Goal: Information Seeking & Learning: Learn about a topic

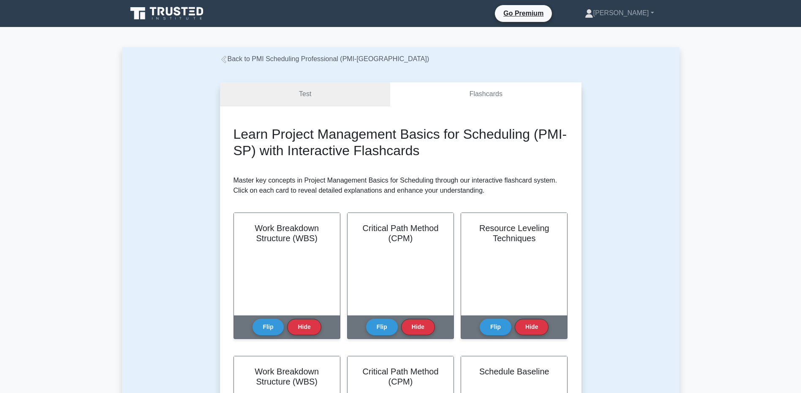
click at [315, 101] on link "Test" at bounding box center [305, 94] width 171 height 24
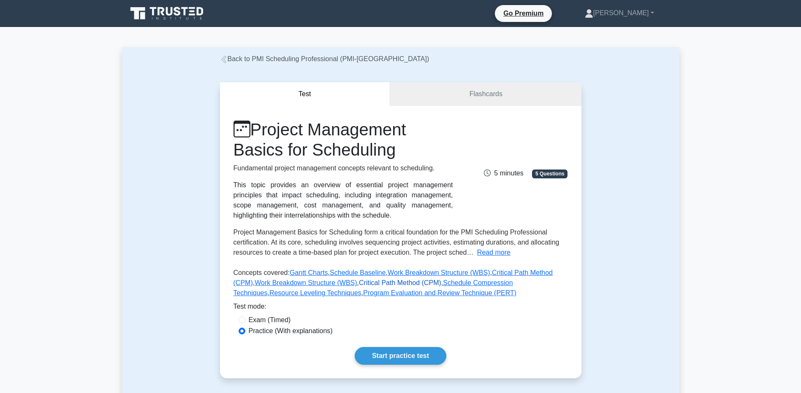
click at [375, 284] on link "Critical Path Method (CPM)" at bounding box center [400, 282] width 82 height 7
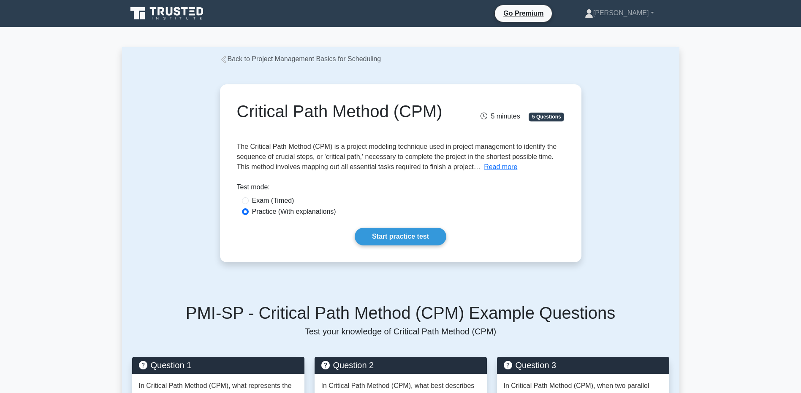
click at [656, 195] on div "Critical Path Method (CPM) 5 minutes 5 Questions Read more 1. 2." at bounding box center [400, 173] width 557 height 219
click at [640, 12] on link "[PERSON_NAME]" at bounding box center [619, 13] width 110 height 17
click at [611, 32] on link "Profile" at bounding box center [598, 33] width 67 height 14
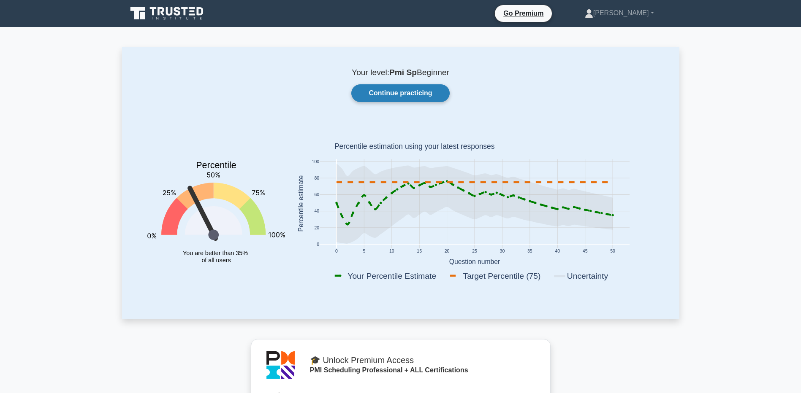
click at [399, 96] on link "Continue practicing" at bounding box center [400, 93] width 98 height 18
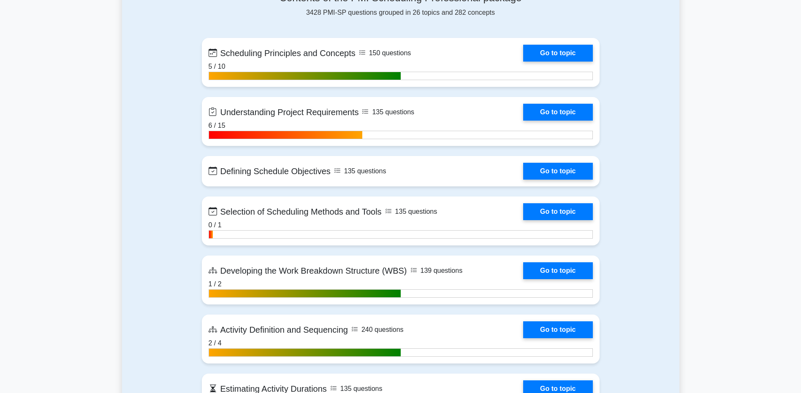
scroll to position [549, 0]
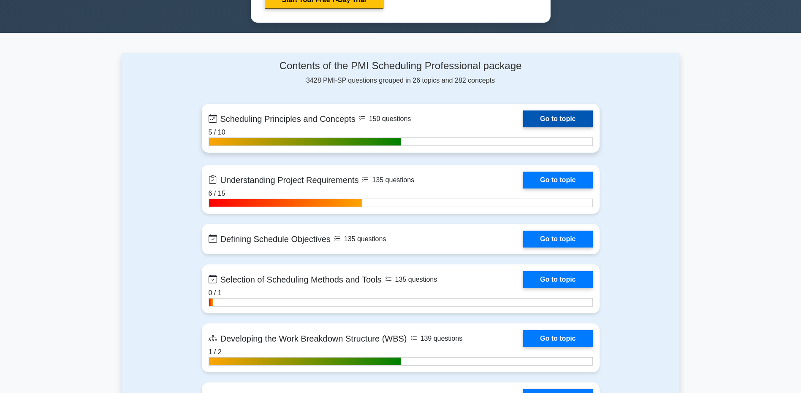
click at [537, 116] on link "Go to topic" at bounding box center [557, 119] width 69 height 17
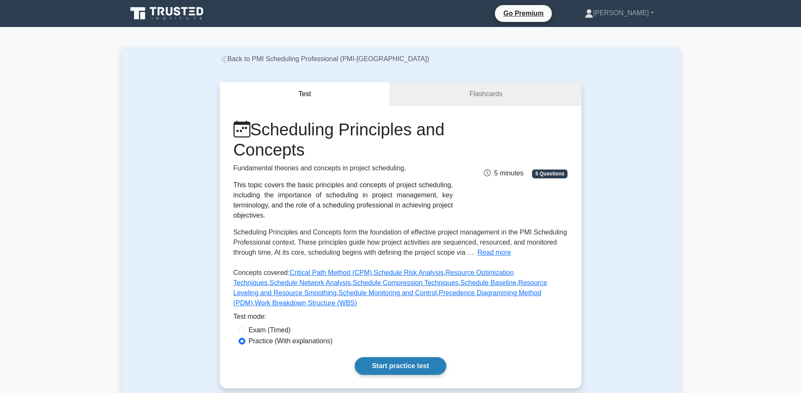
click at [361, 358] on link "Start practice test" at bounding box center [401, 367] width 92 height 18
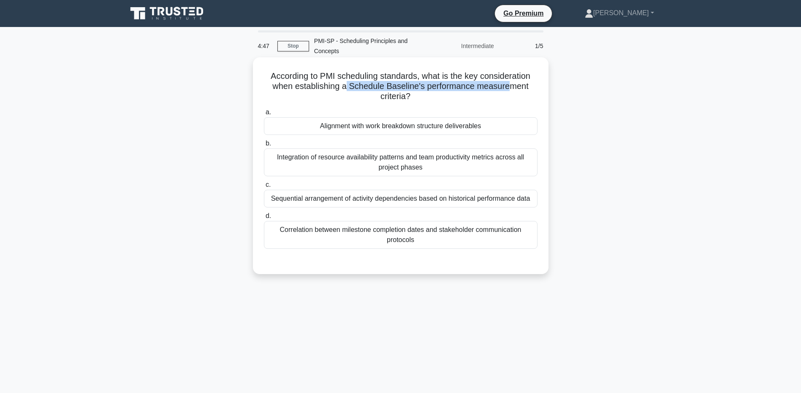
drag, startPoint x: 348, startPoint y: 86, endPoint x: 508, endPoint y: 91, distance: 159.7
click at [508, 91] on h5 "According to PMI scheduling standards, what is the key consideration when estab…" at bounding box center [400, 86] width 275 height 31
click at [404, 96] on h5 "According to PMI scheduling standards, what is the key consideration when estab…" at bounding box center [400, 86] width 275 height 31
click at [435, 128] on div "Alignment with work breakdown structure deliverables" at bounding box center [401, 126] width 274 height 18
click at [264, 115] on input "a. Alignment with work breakdown structure deliverables" at bounding box center [264, 112] width 0 height 5
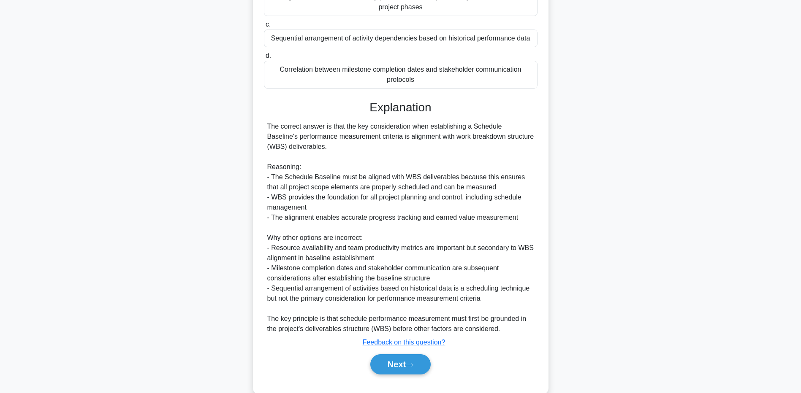
scroll to position [178, 0]
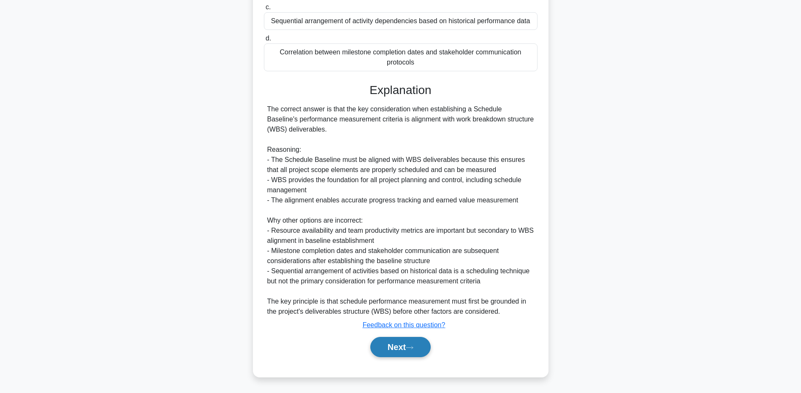
click at [399, 349] on button "Next" at bounding box center [400, 347] width 60 height 20
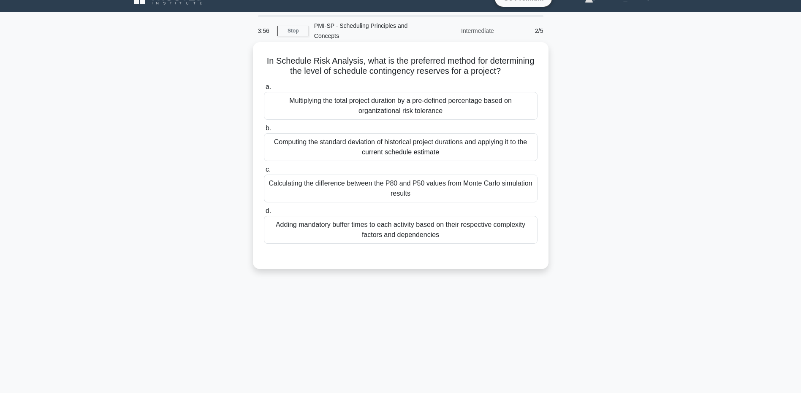
scroll to position [0, 0]
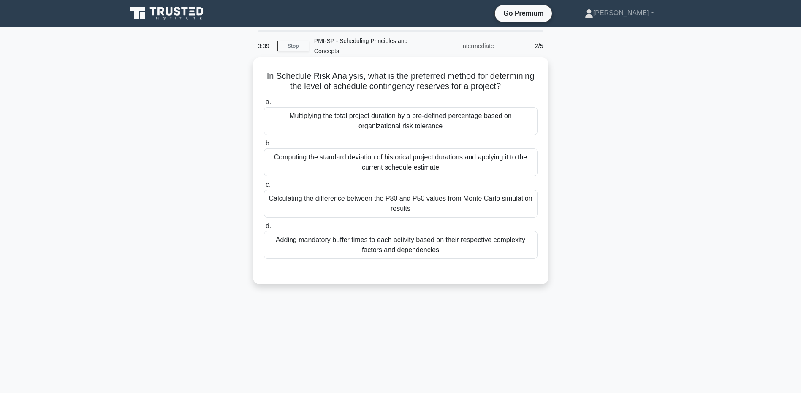
click at [388, 161] on div "Computing the standard deviation of historical project durations and applying i…" at bounding box center [401, 163] width 274 height 28
click at [264, 146] on input "b. Computing the standard deviation of historical project durations and applyin…" at bounding box center [264, 143] width 0 height 5
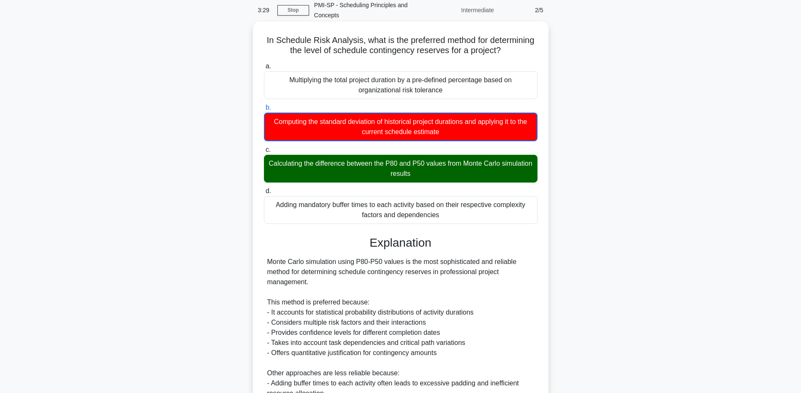
scroll to position [127, 0]
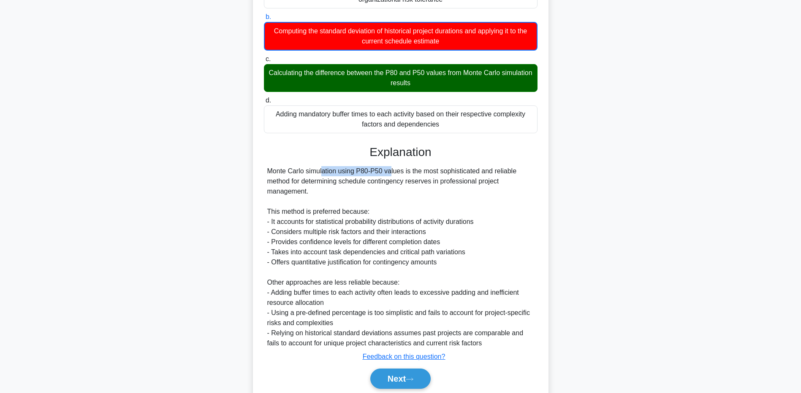
drag, startPoint x: 268, startPoint y: 169, endPoint x: 337, endPoint y: 175, distance: 69.9
click at [337, 175] on div "Monte Carlo simulation using P80-P50 values is the most sophisticated and relia…" at bounding box center [400, 257] width 267 height 182
drag, startPoint x: 337, startPoint y: 175, endPoint x: 325, endPoint y: 171, distance: 13.1
copy div "Monte Carlo simulation"
click at [317, 190] on div "Monte Carlo simulation using P80-P50 values is the most sophisticated and relia…" at bounding box center [400, 257] width 267 height 182
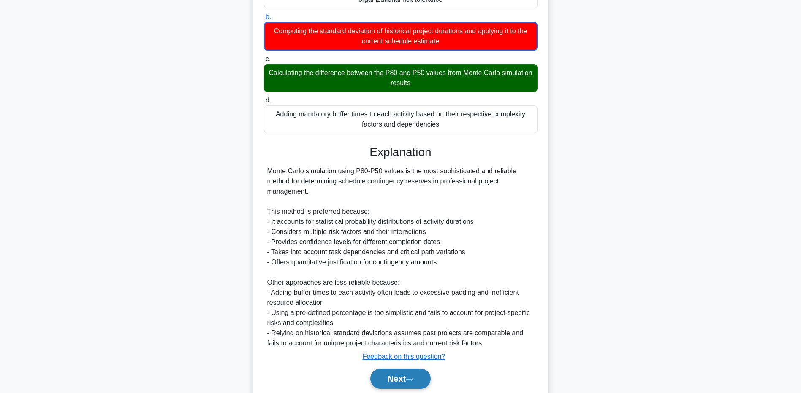
drag, startPoint x: 414, startPoint y: 377, endPoint x: 417, endPoint y: 374, distance: 4.6
click at [414, 377] on button "Next" at bounding box center [400, 379] width 60 height 20
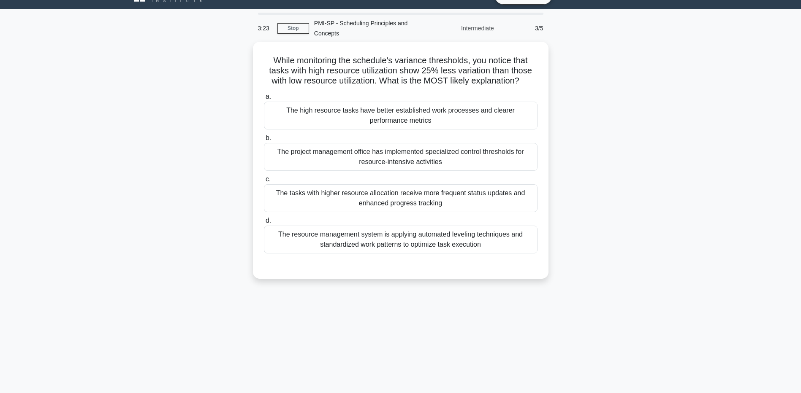
scroll to position [0, 0]
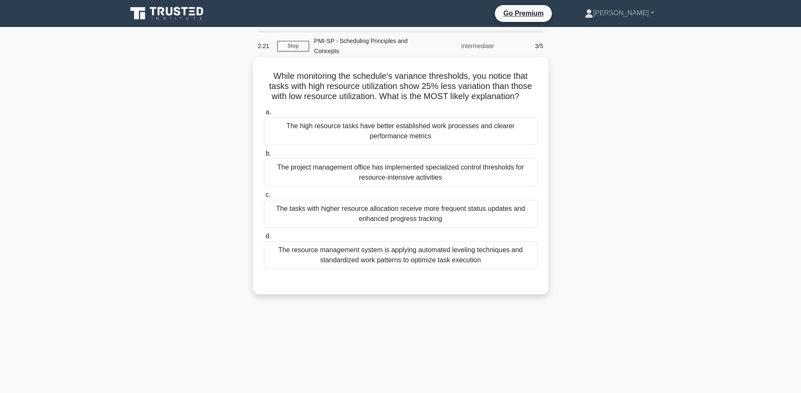
click at [420, 258] on div "The resource management system is applying automated leveling techniques and st…" at bounding box center [401, 255] width 274 height 28
click at [264, 239] on input "d. The resource management system is applying automated leveling techniques and…" at bounding box center [264, 236] width 0 height 5
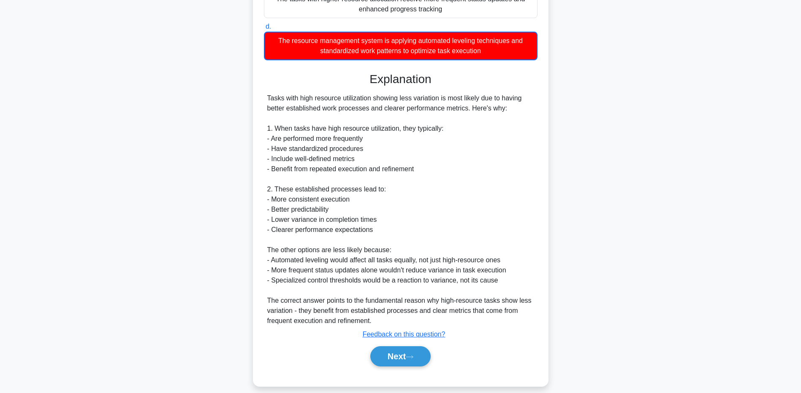
scroll to position [220, 0]
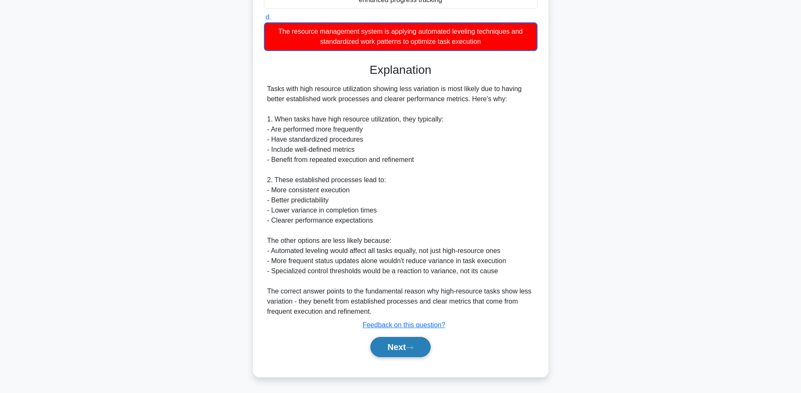
click at [392, 346] on button "Next" at bounding box center [400, 347] width 60 height 20
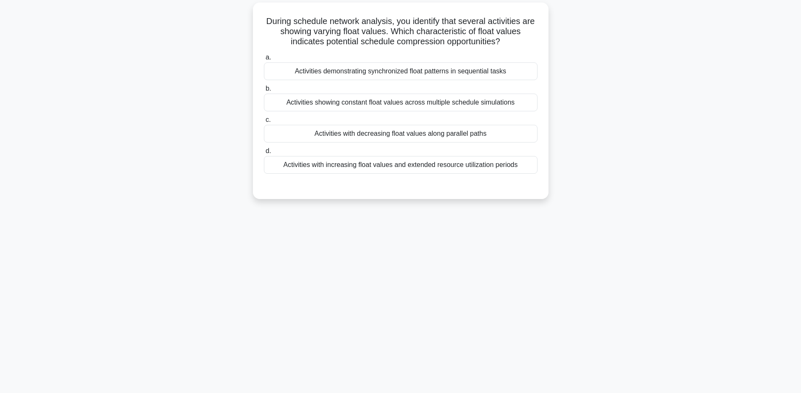
scroll to position [0, 0]
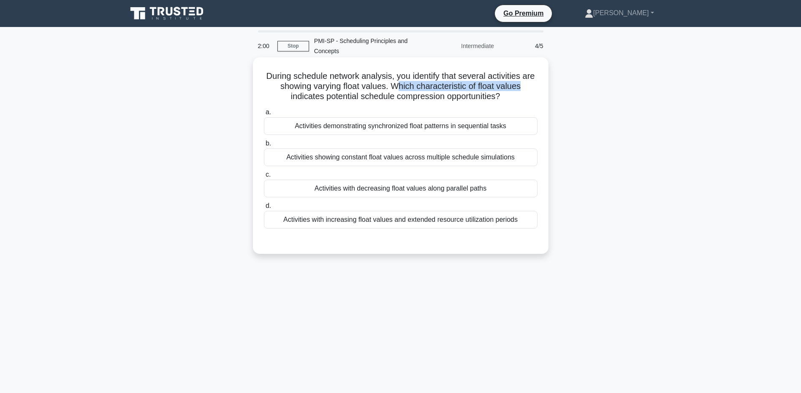
drag, startPoint x: 397, startPoint y: 87, endPoint x: 527, endPoint y: 87, distance: 130.5
click at [527, 87] on h5 "During schedule network analysis, you identify that several activities are show…" at bounding box center [400, 86] width 275 height 31
click at [285, 101] on h5 "During schedule network analysis, you identify that several activities are show…" at bounding box center [400, 86] width 275 height 31
click at [413, 163] on div "Activities showing constant float values across multiple schedule simulations" at bounding box center [401, 158] width 274 height 18
click at [264, 146] on input "b. Activities showing constant float values across multiple schedule simulations" at bounding box center [264, 143] width 0 height 5
